Goal: Download file/media

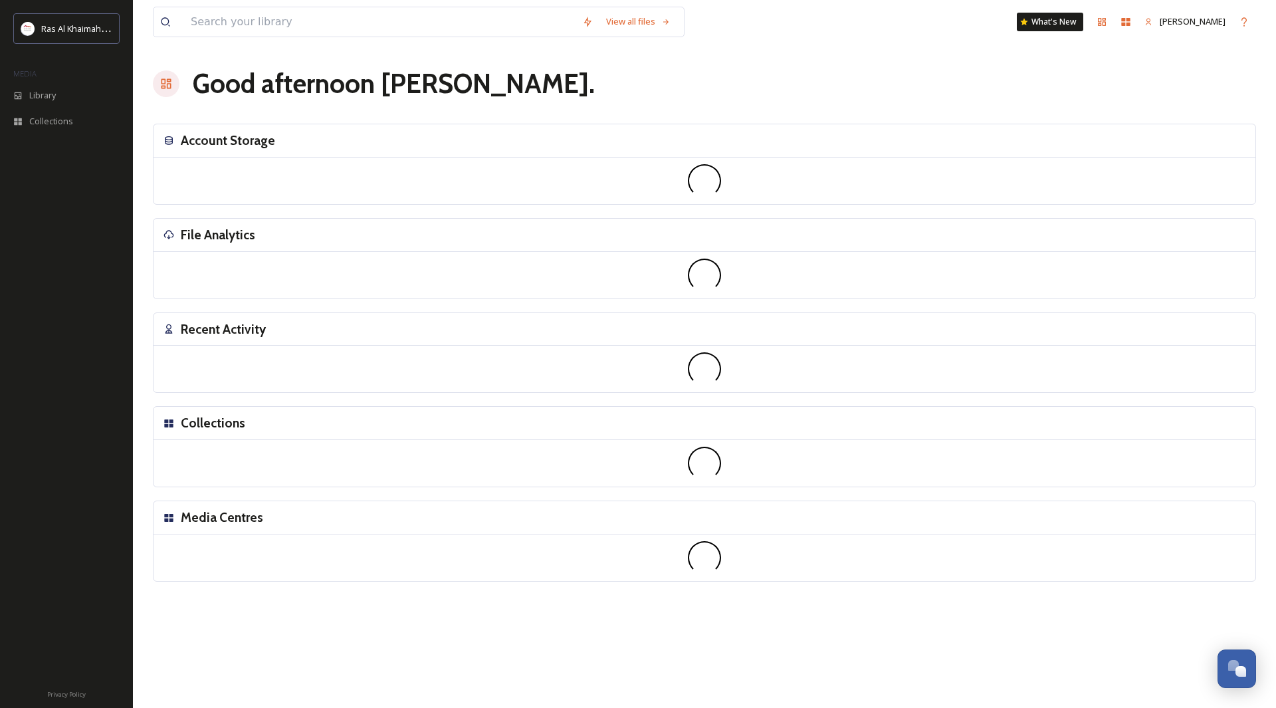
click at [987, 351] on div at bounding box center [704, 369] width 1102 height 47
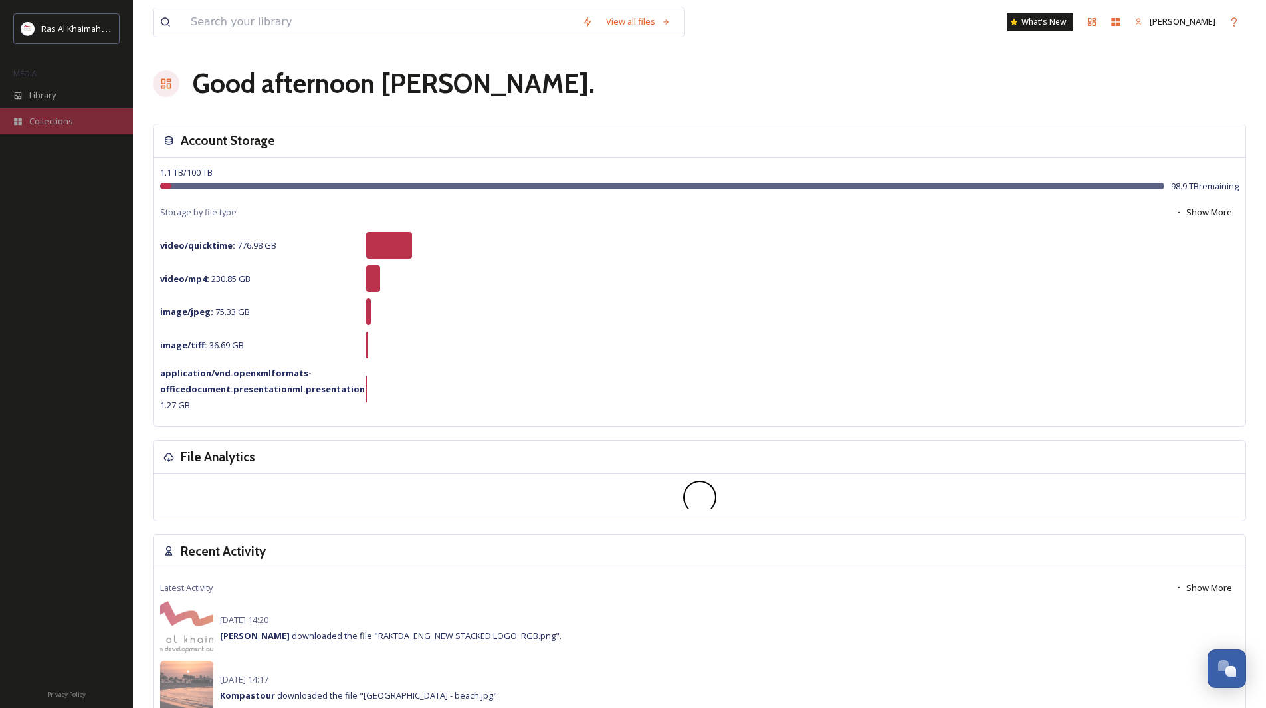
click at [60, 125] on span "Collections" at bounding box center [51, 121] width 44 height 13
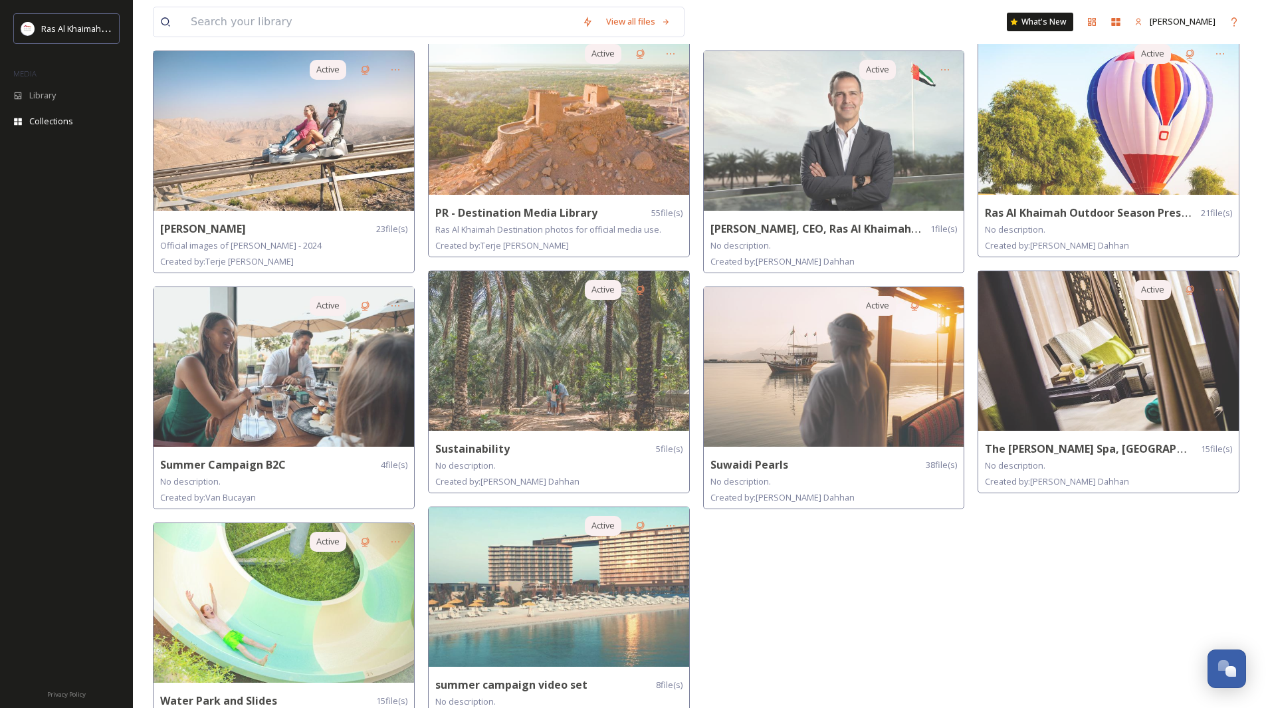
scroll to position [564, 0]
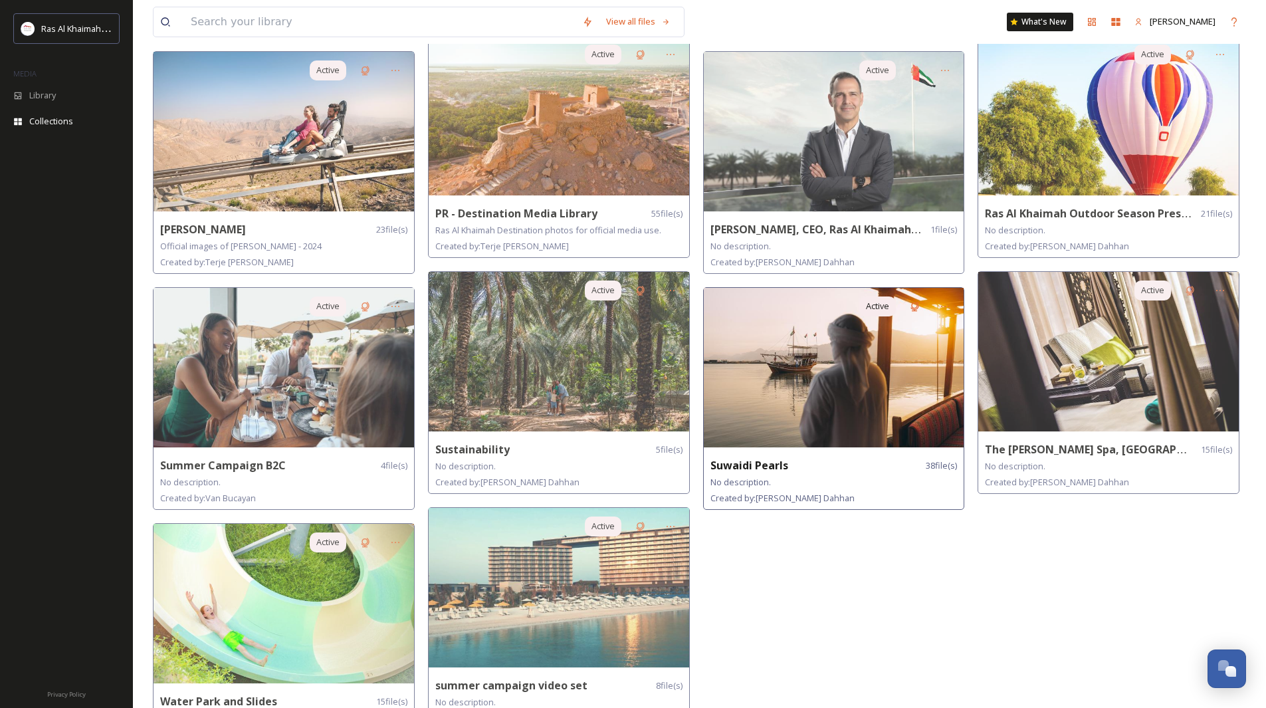
click at [839, 403] on img at bounding box center [834, 367] width 260 height 159
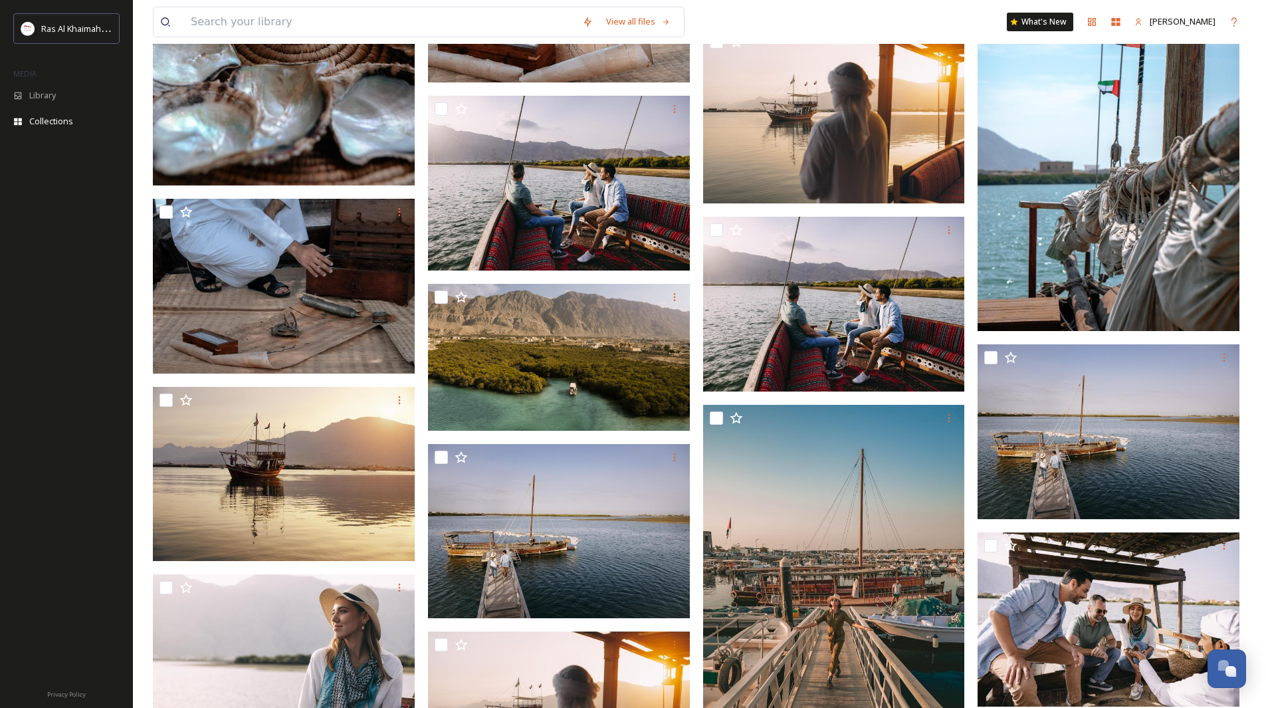
scroll to position [1093, 0]
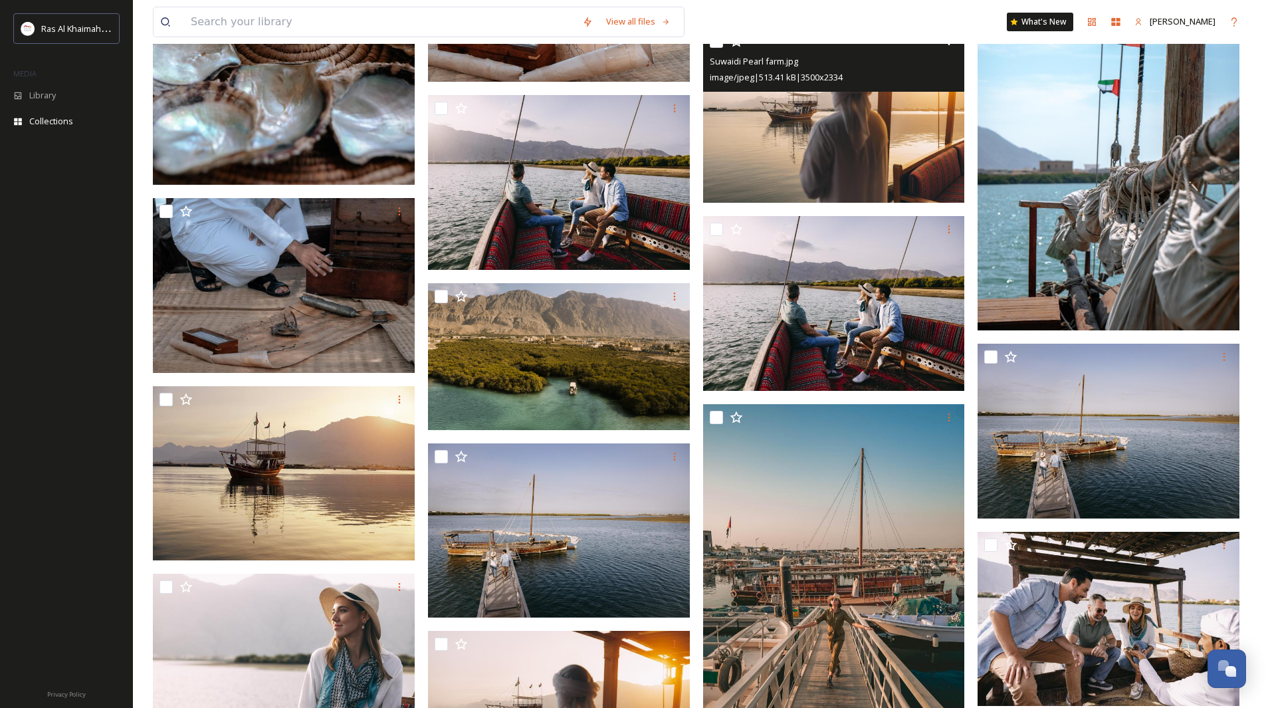
click at [802, 130] on img at bounding box center [834, 115] width 262 height 175
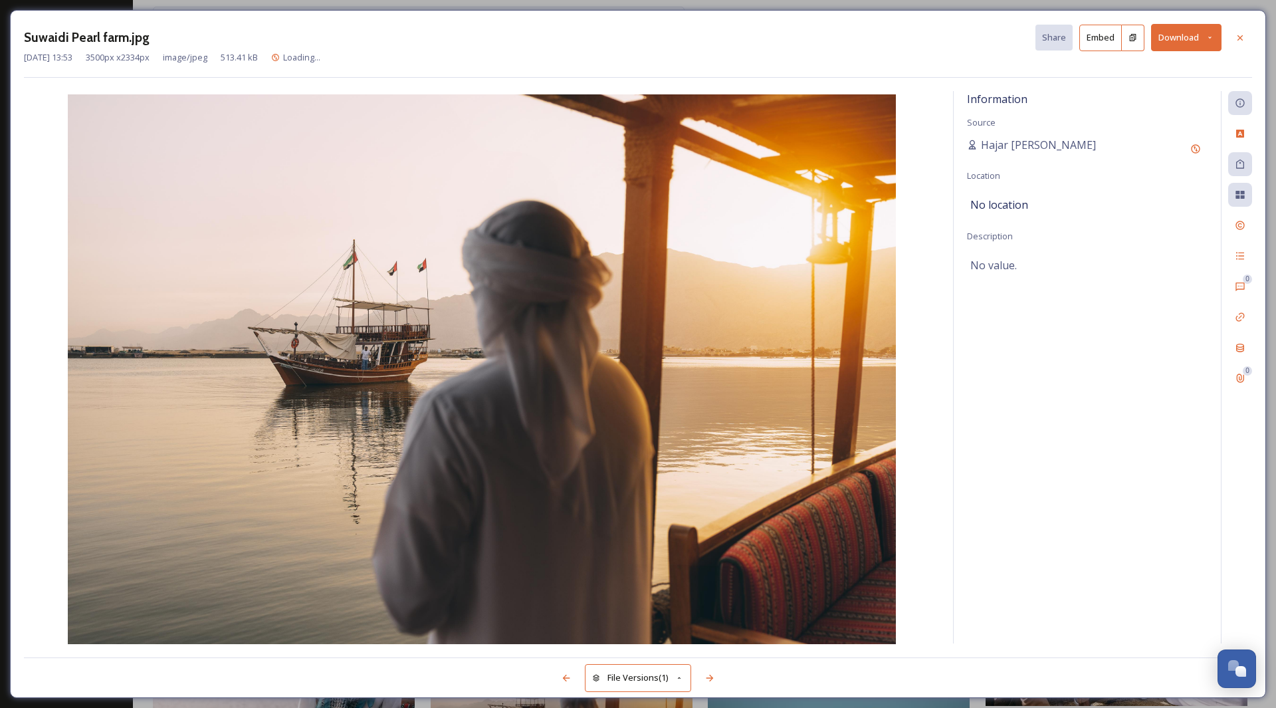
click at [1173, 33] on button "Download" at bounding box center [1186, 37] width 70 height 27
click at [1157, 63] on span "Download Original (3500 x 2334)" at bounding box center [1151, 68] width 126 height 13
click at [1210, 33] on icon at bounding box center [1209, 37] width 9 height 9
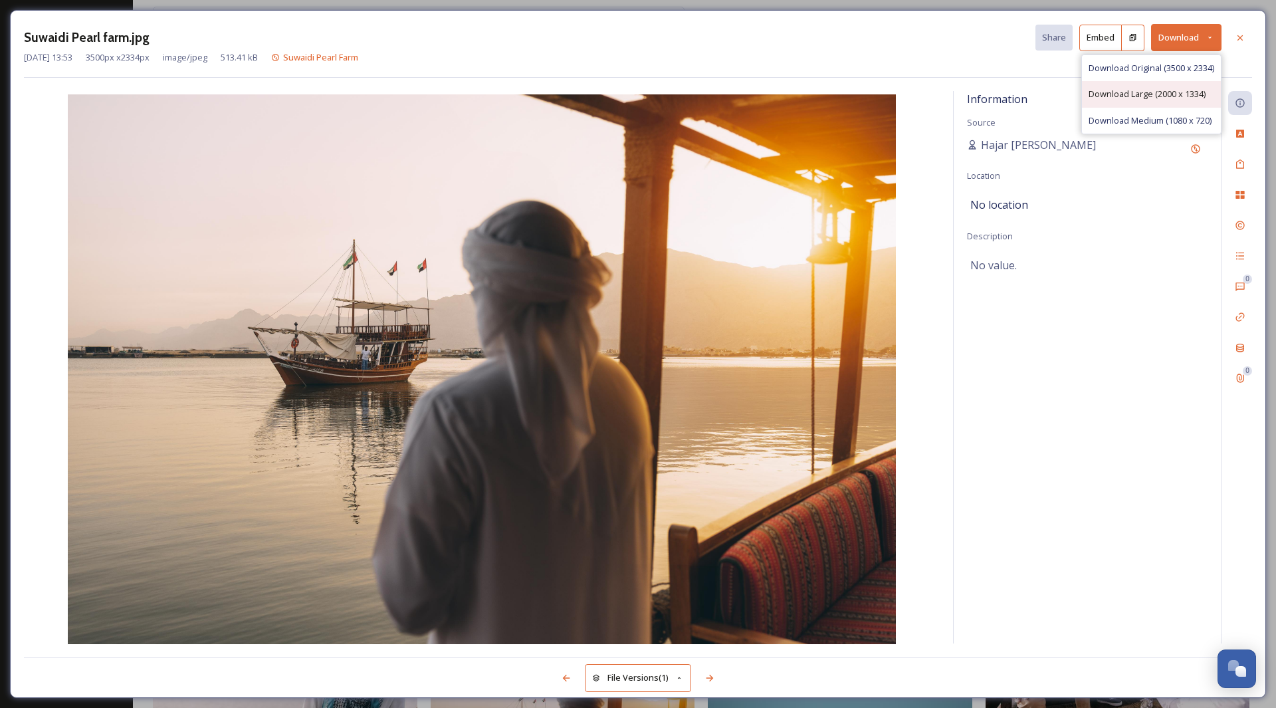
click at [1173, 99] on span "Download Large (2000 x 1334)" at bounding box center [1146, 94] width 117 height 13
click at [1234, 37] on div at bounding box center [1240, 38] width 24 height 24
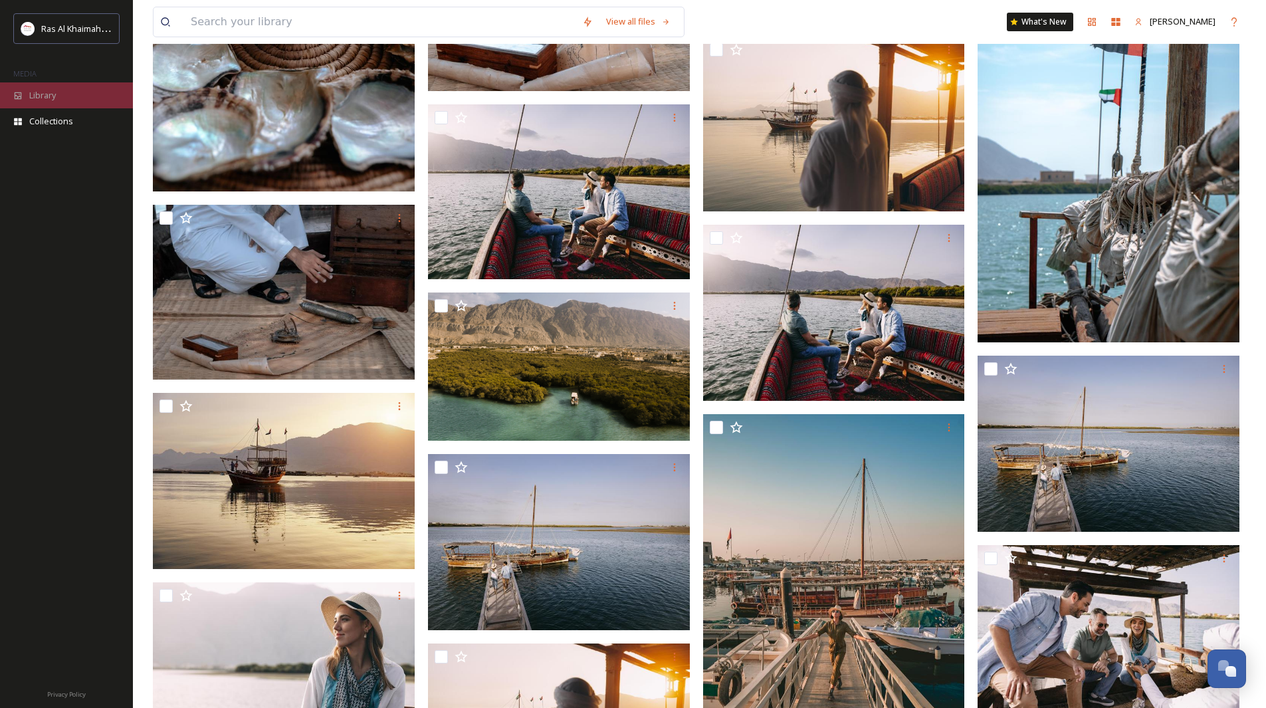
click at [46, 105] on div "Library" at bounding box center [66, 95] width 133 height 26
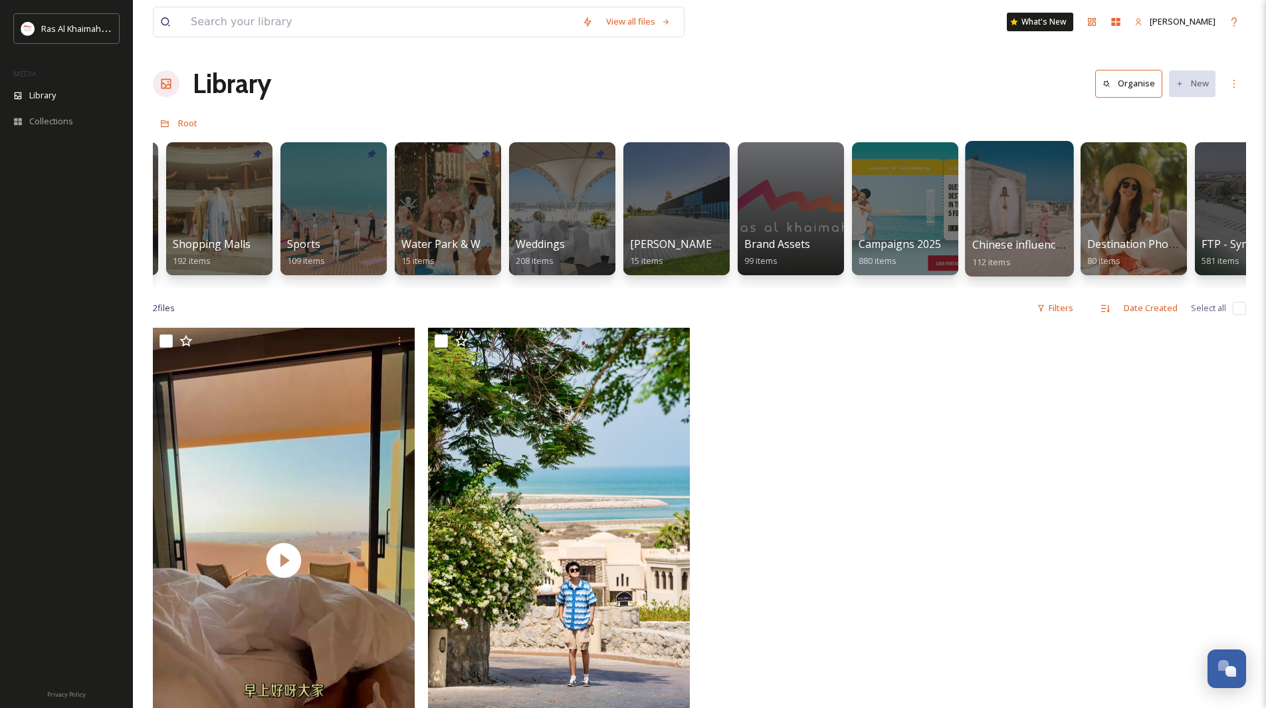
scroll to position [0, 1134]
click at [783, 242] on span "Brand Assets" at bounding box center [776, 244] width 67 height 15
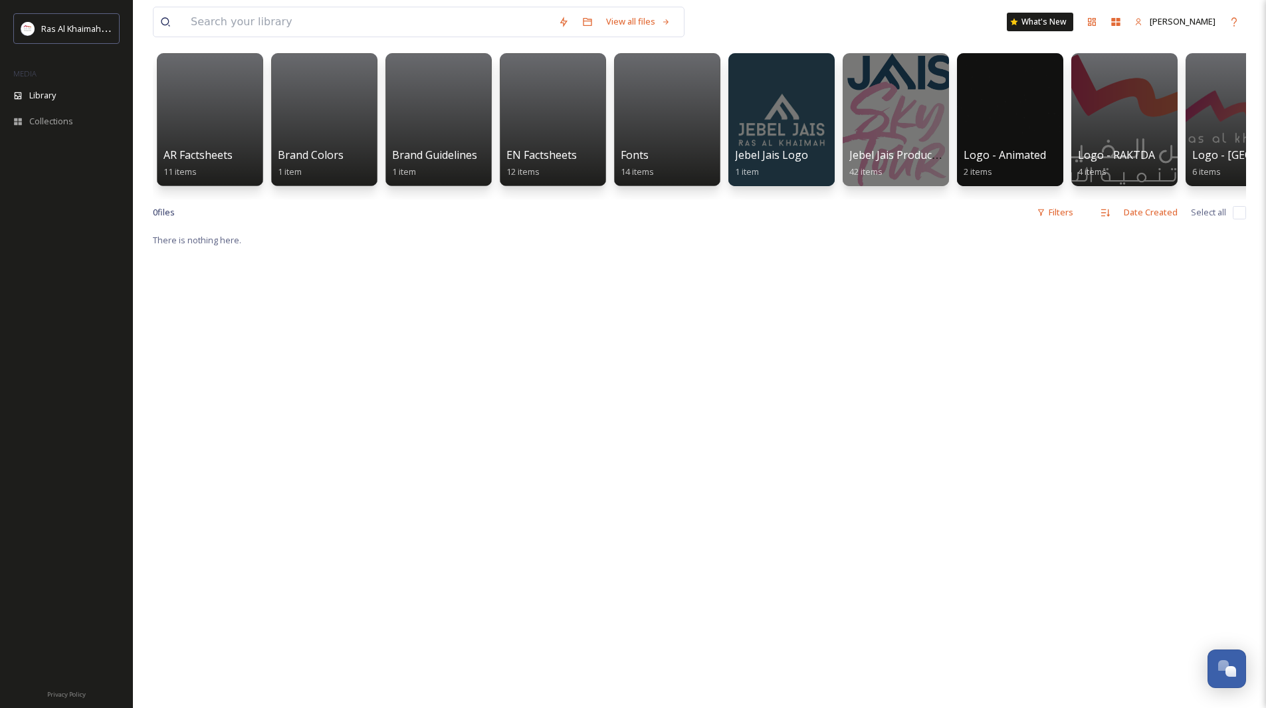
scroll to position [90, 0]
click at [219, 136] on div at bounding box center [209, 119] width 108 height 136
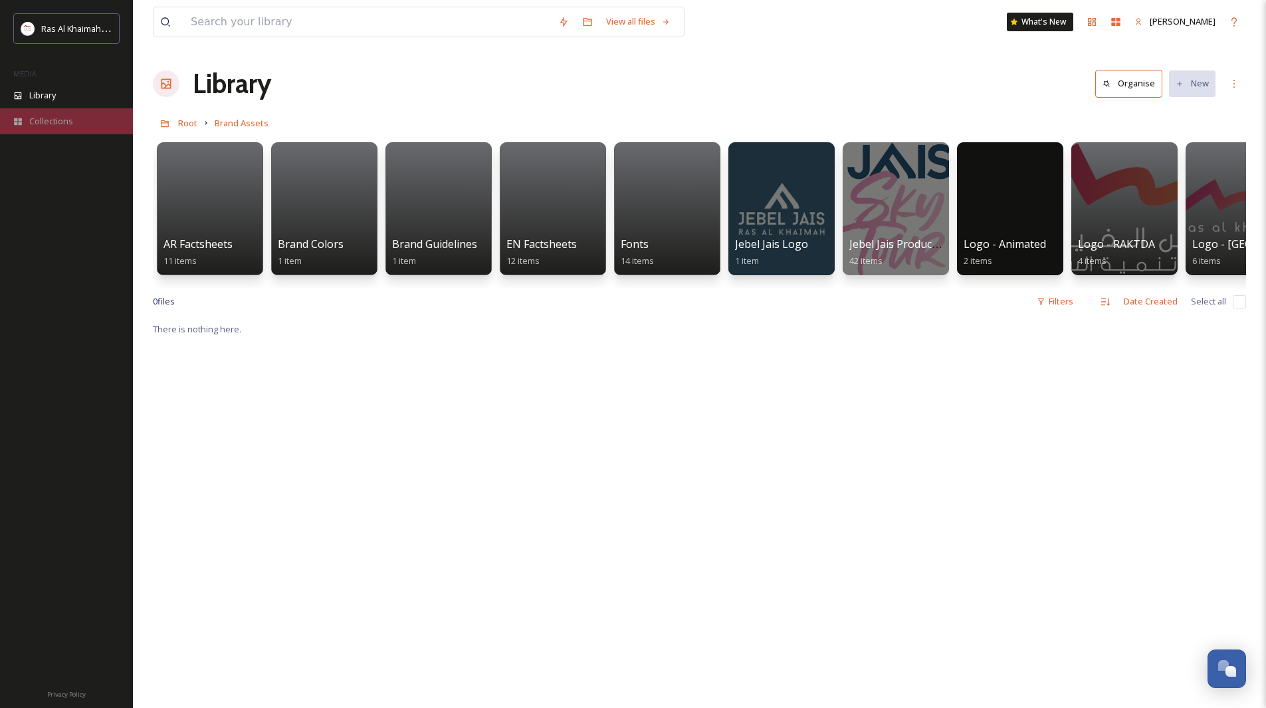
click at [76, 128] on div "Collections" at bounding box center [66, 121] width 133 height 26
